Goal: Information Seeking & Learning: Learn about a topic

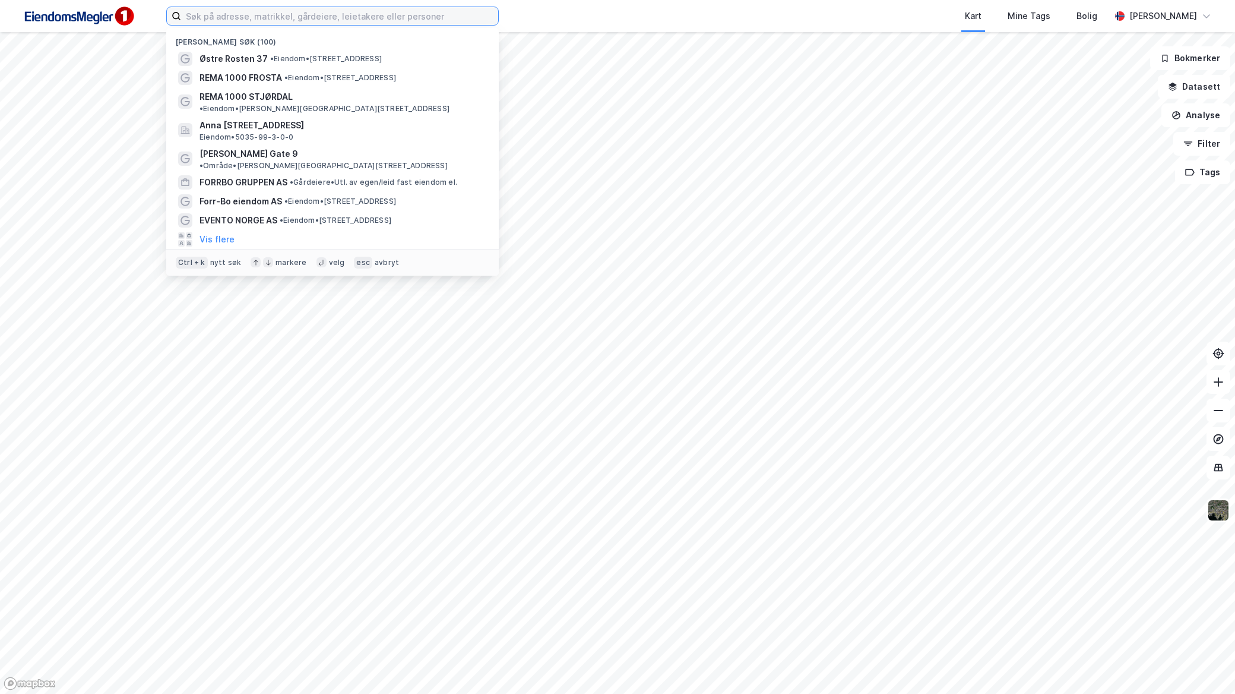
click at [330, 14] on input at bounding box center [339, 16] width 317 height 18
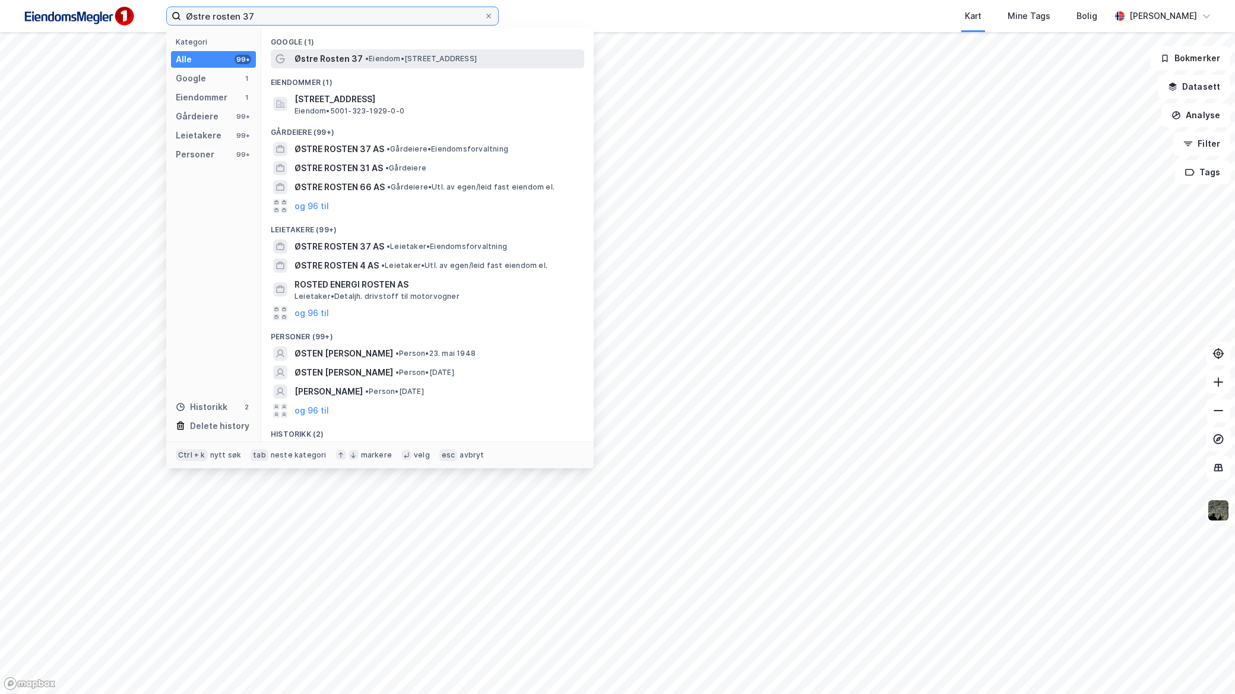
type input "Østre rosten 37"
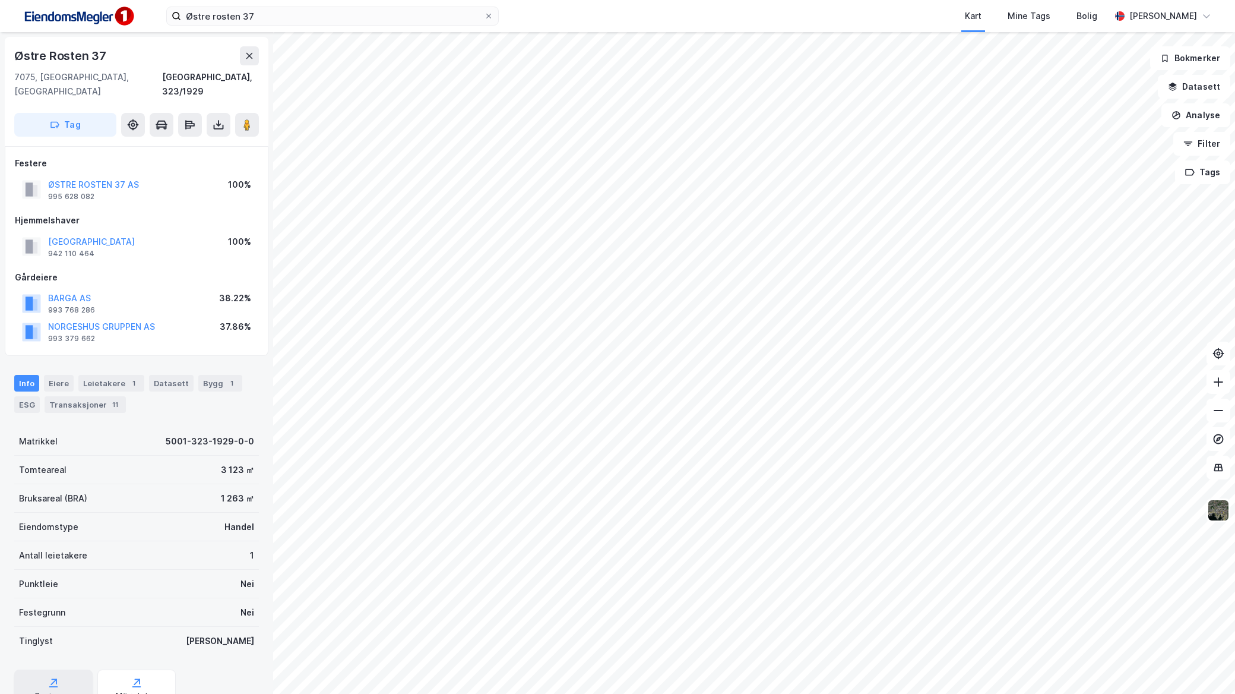
click at [70, 669] on div "Geoinnsyn" at bounding box center [53, 688] width 78 height 38
